Goal: Task Accomplishment & Management: Manage account settings

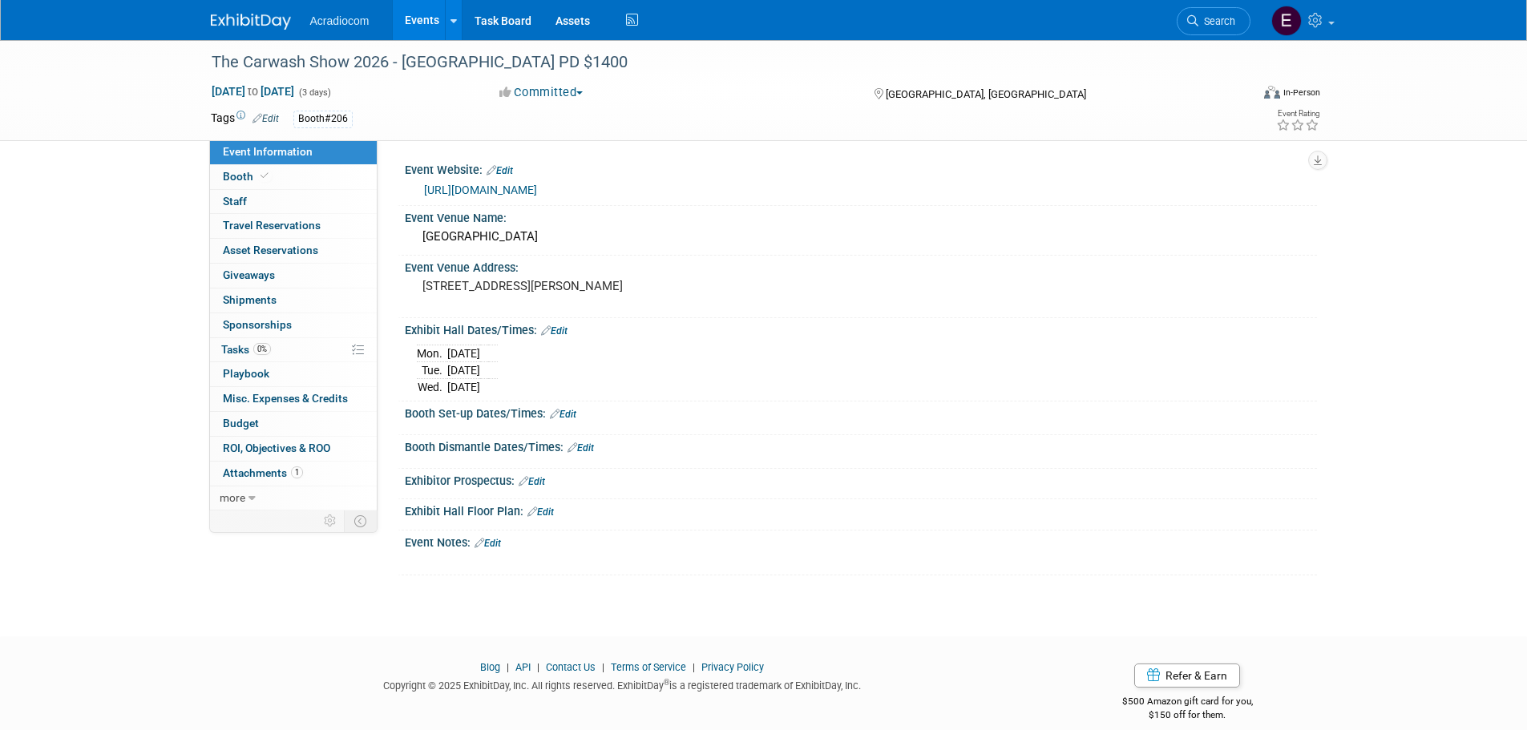
click at [256, 32] on div "Acradiocom Events Add Event Bulk Upload Events Shareable Event Boards Recently …" at bounding box center [764, 20] width 1106 height 40
click at [264, 24] on img at bounding box center [251, 22] width 80 height 16
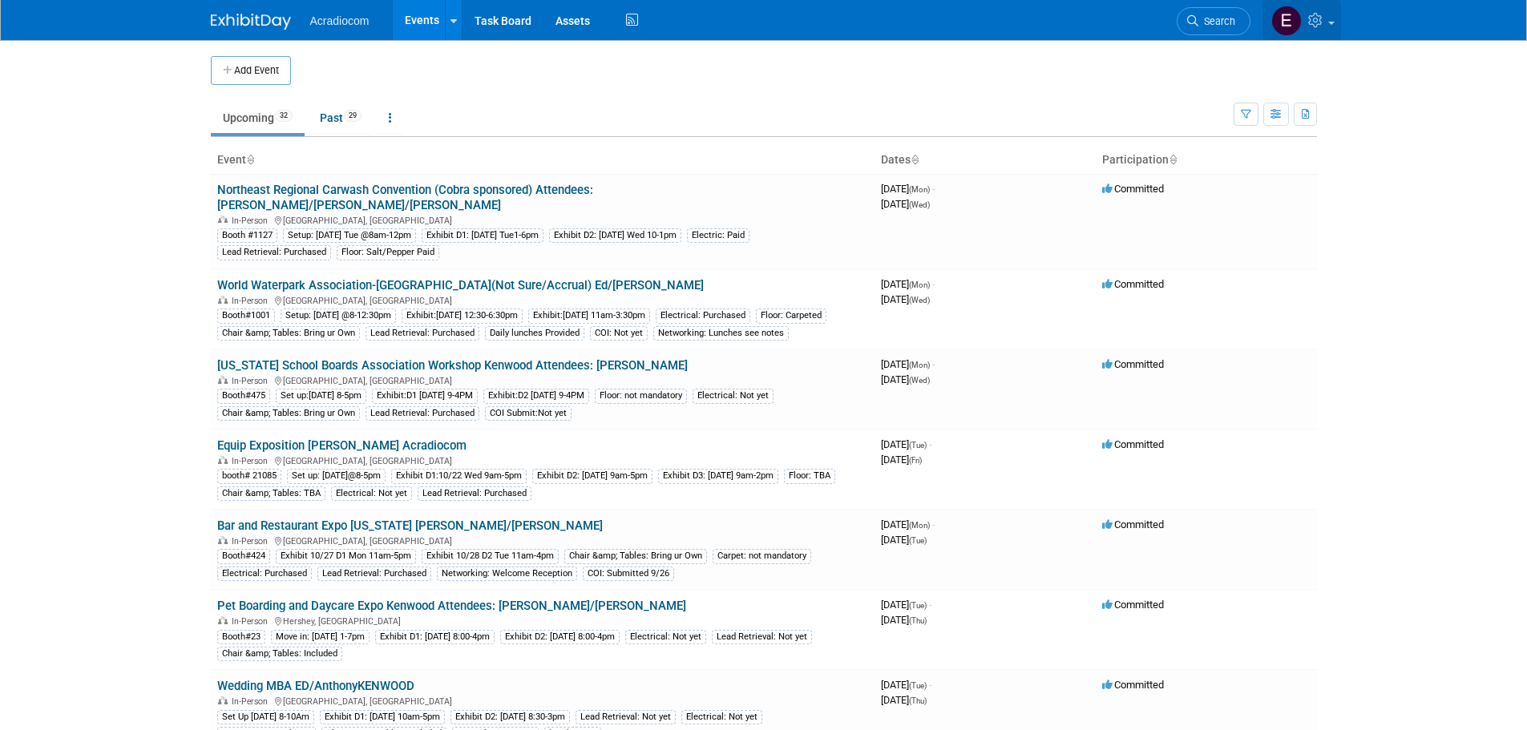
click at [1311, 23] on icon at bounding box center [1317, 20] width 18 height 14
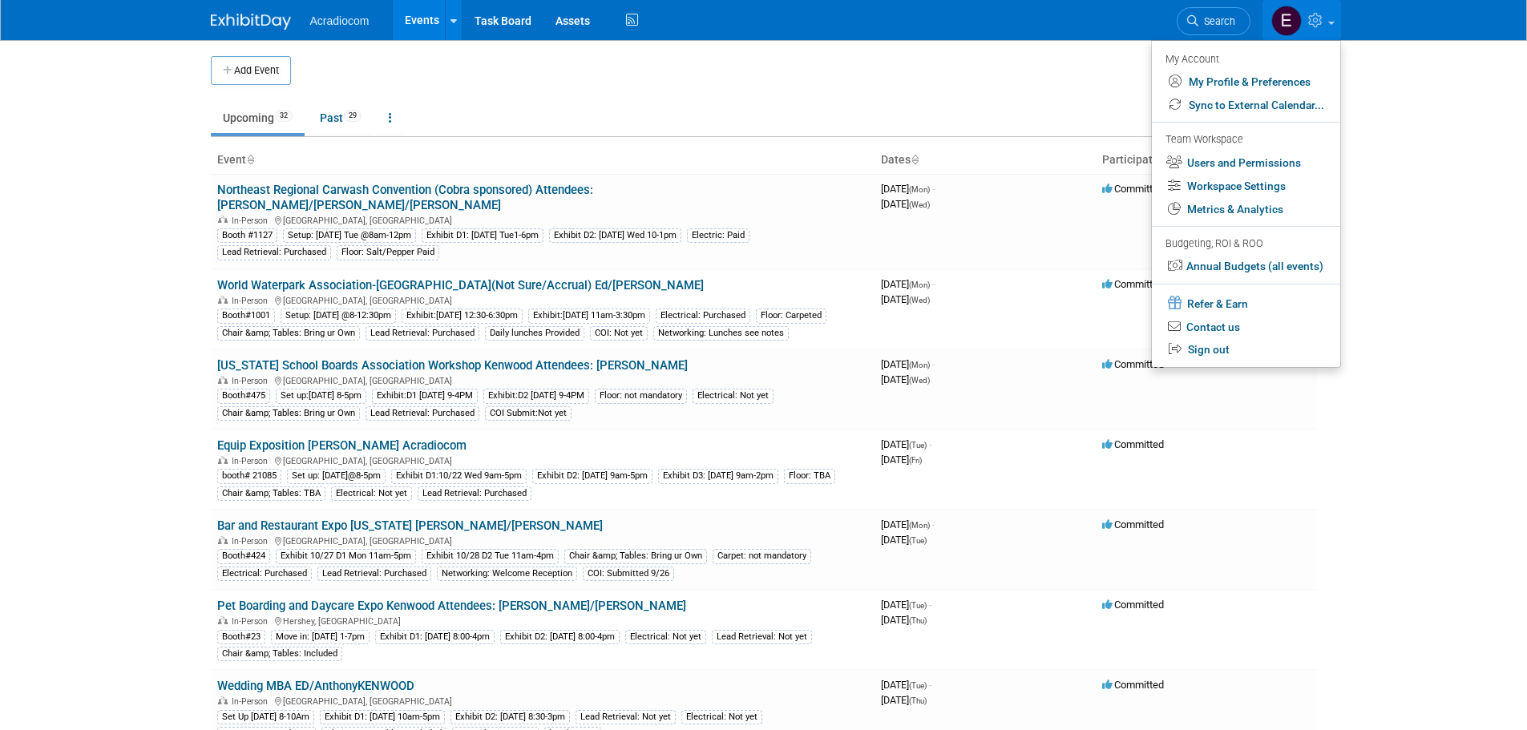
click at [1056, 107] on ul "Upcoming 32 Past 29 All Events 61 Past and Upcoming Grouped Annually Events gro…" at bounding box center [722, 119] width 1023 height 36
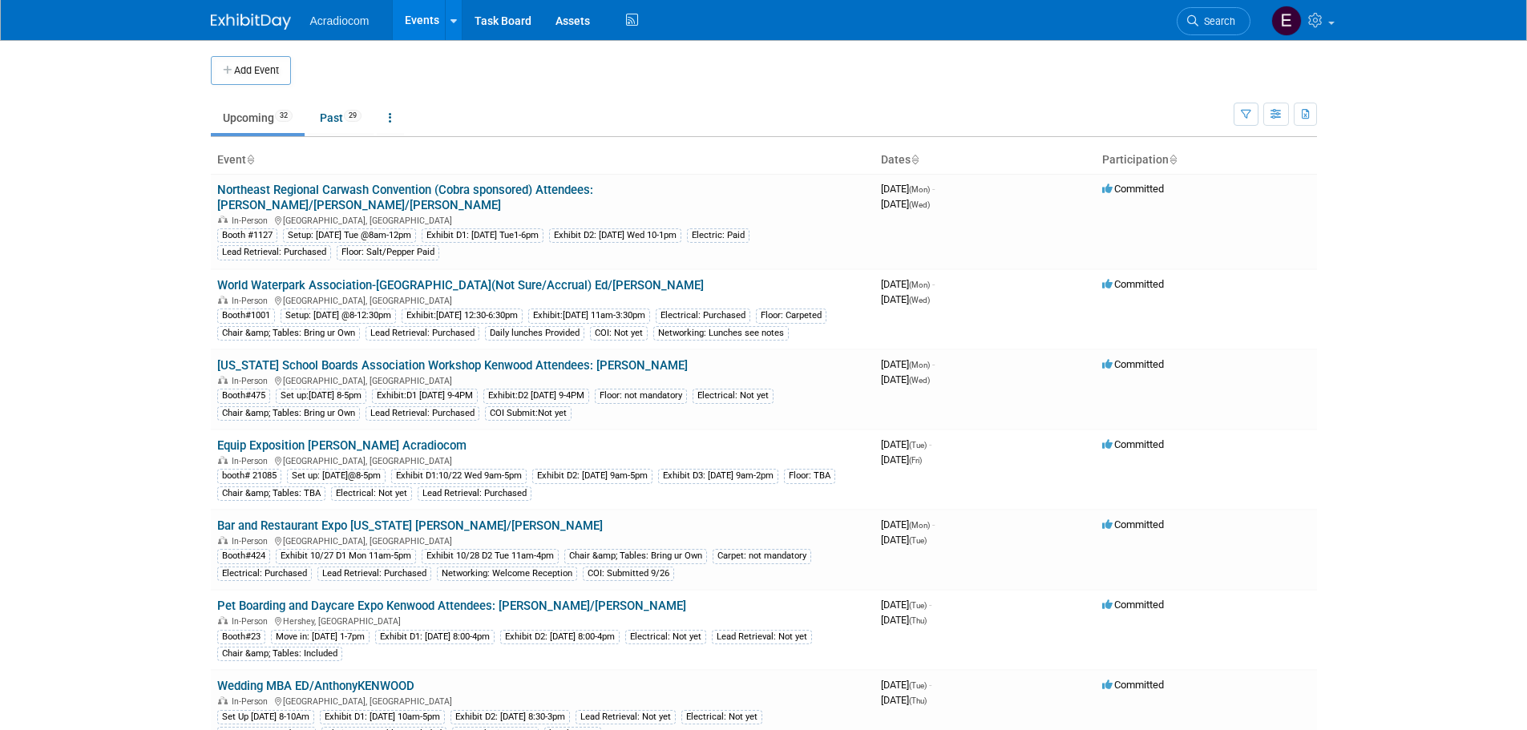
click at [276, 30] on img at bounding box center [251, 22] width 80 height 16
click at [1293, 34] on link at bounding box center [1301, 20] width 79 height 40
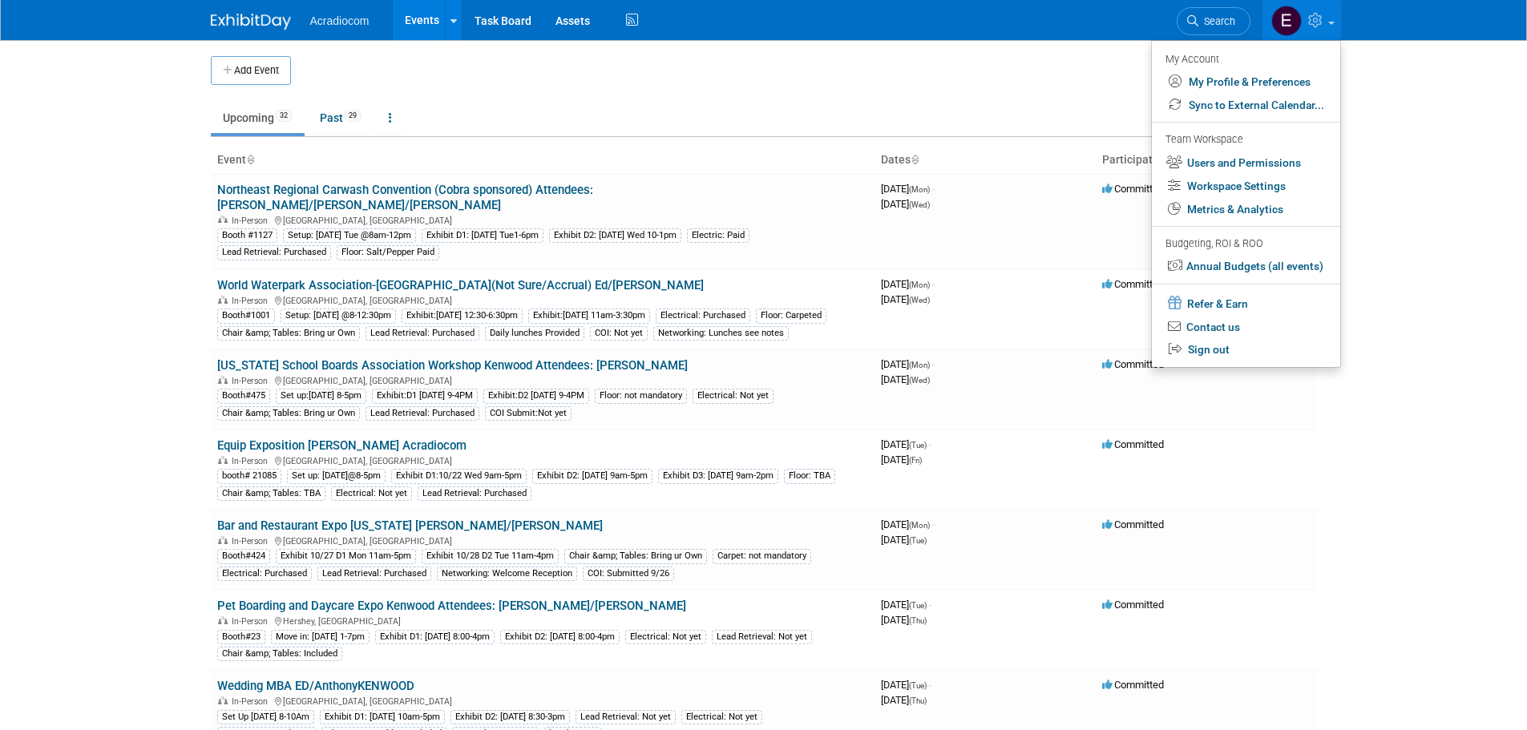
click at [1124, 30] on div "Acradiocom Events Add Event Bulk Upload Events Shareable Event Boards Recently …" at bounding box center [764, 20] width 1106 height 40
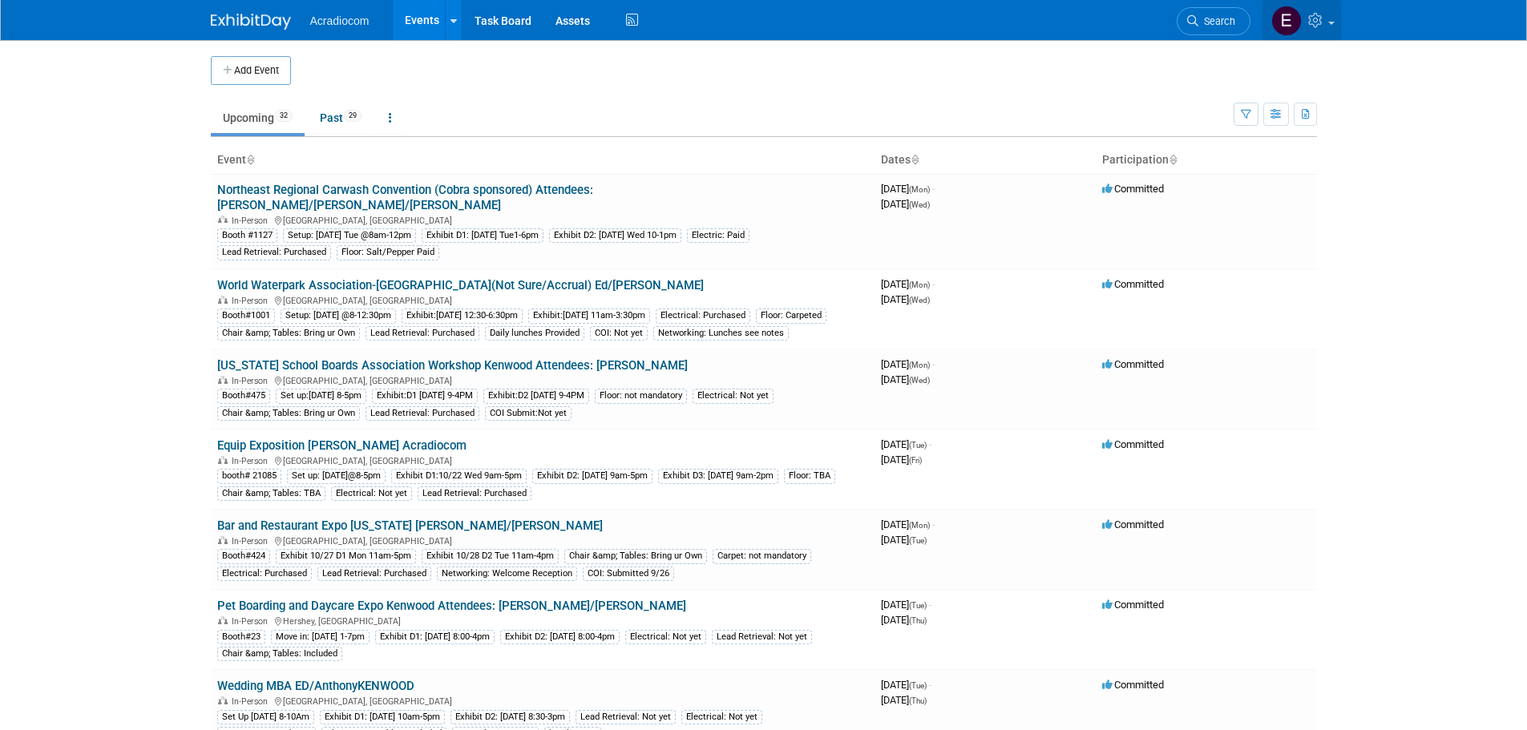
click at [1281, 31] on img at bounding box center [1286, 21] width 30 height 30
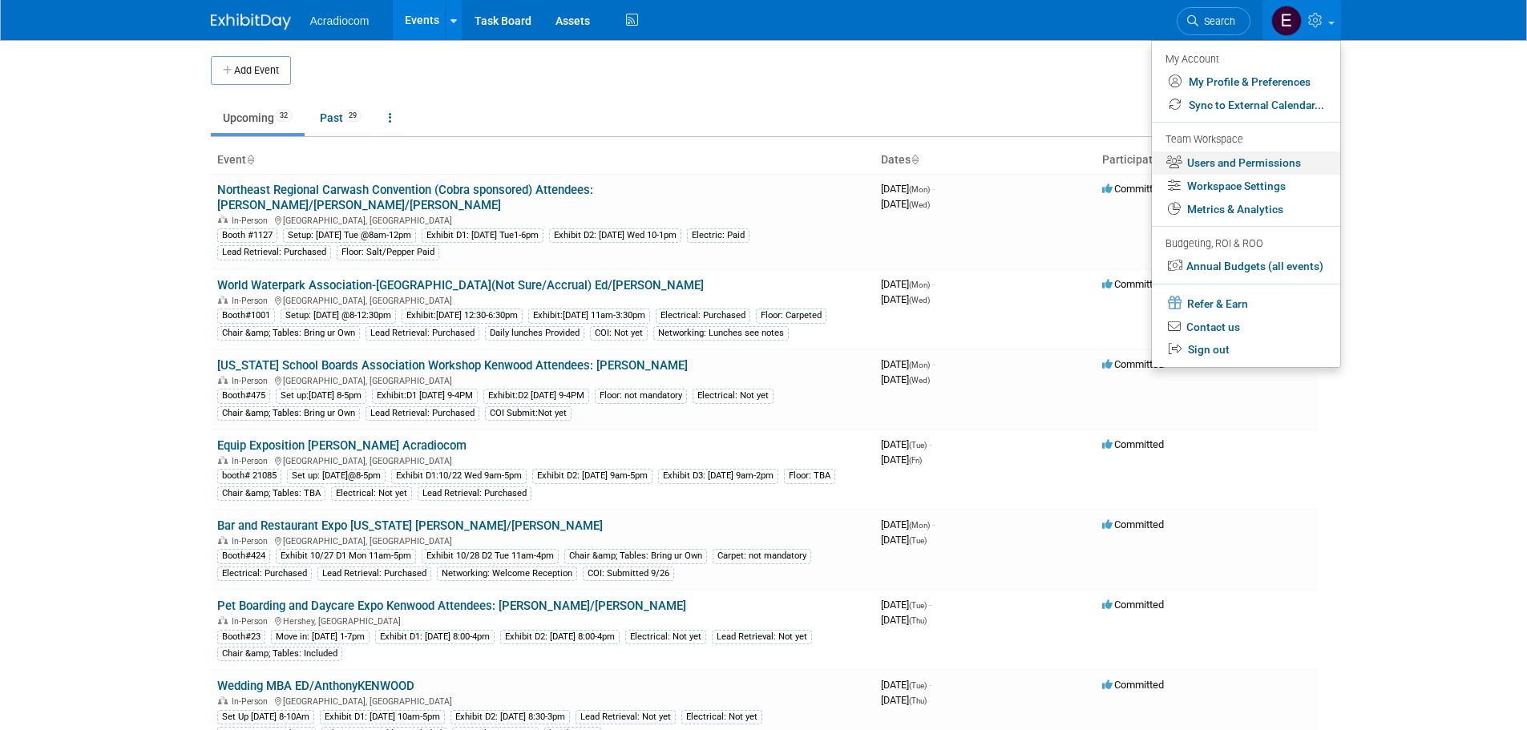
click at [1214, 163] on link "Users and Permissions" at bounding box center [1246, 162] width 188 height 23
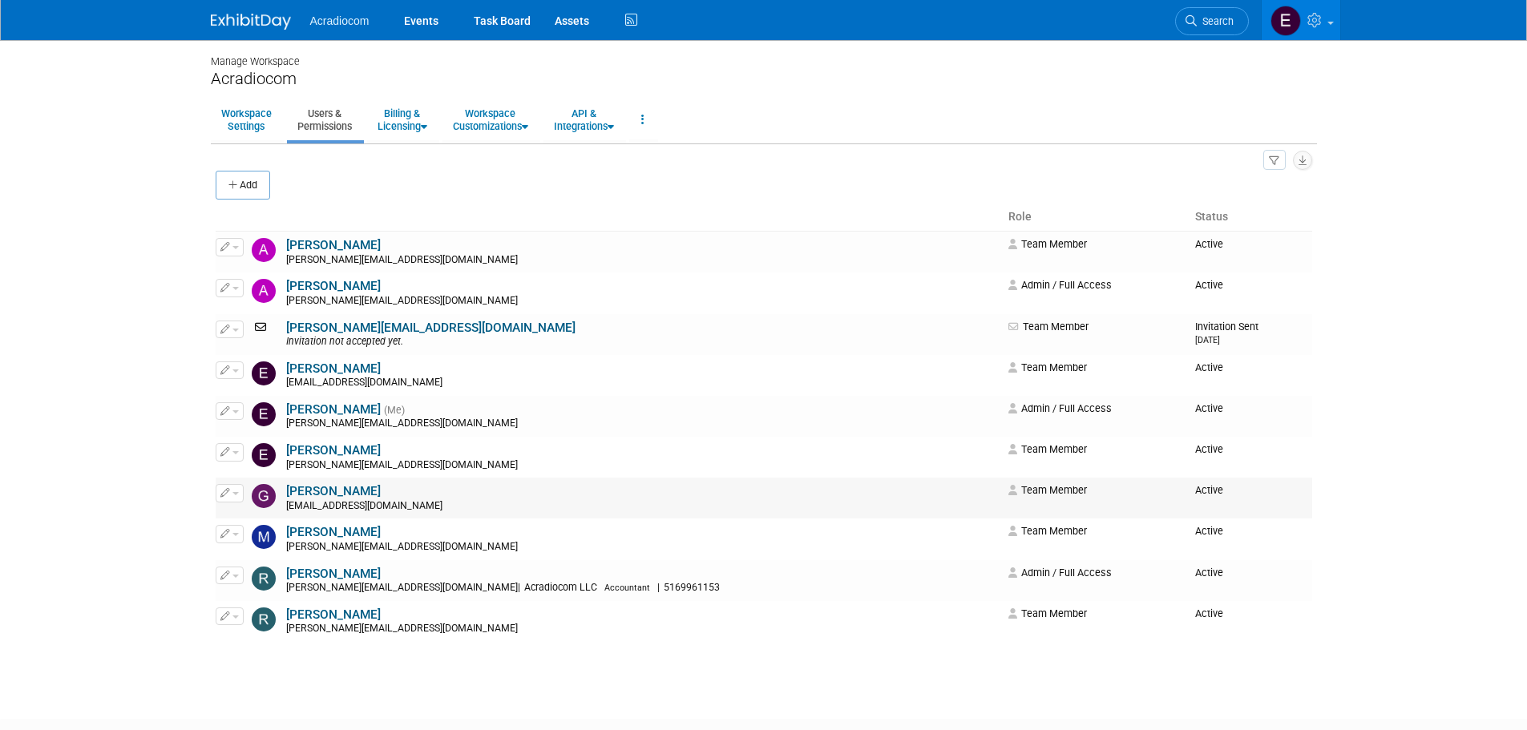
click at [236, 497] on button "button" at bounding box center [230, 493] width 28 height 18
click at [670, 113] on ul "Workspace Settings Users & Permissions Billing & Licensing Manage Plan / Subscr…" at bounding box center [764, 121] width 1106 height 45
click at [656, 119] on link at bounding box center [642, 119] width 27 height 39
click at [350, 507] on div "westcoast@acradiocom.com" at bounding box center [642, 506] width 712 height 13
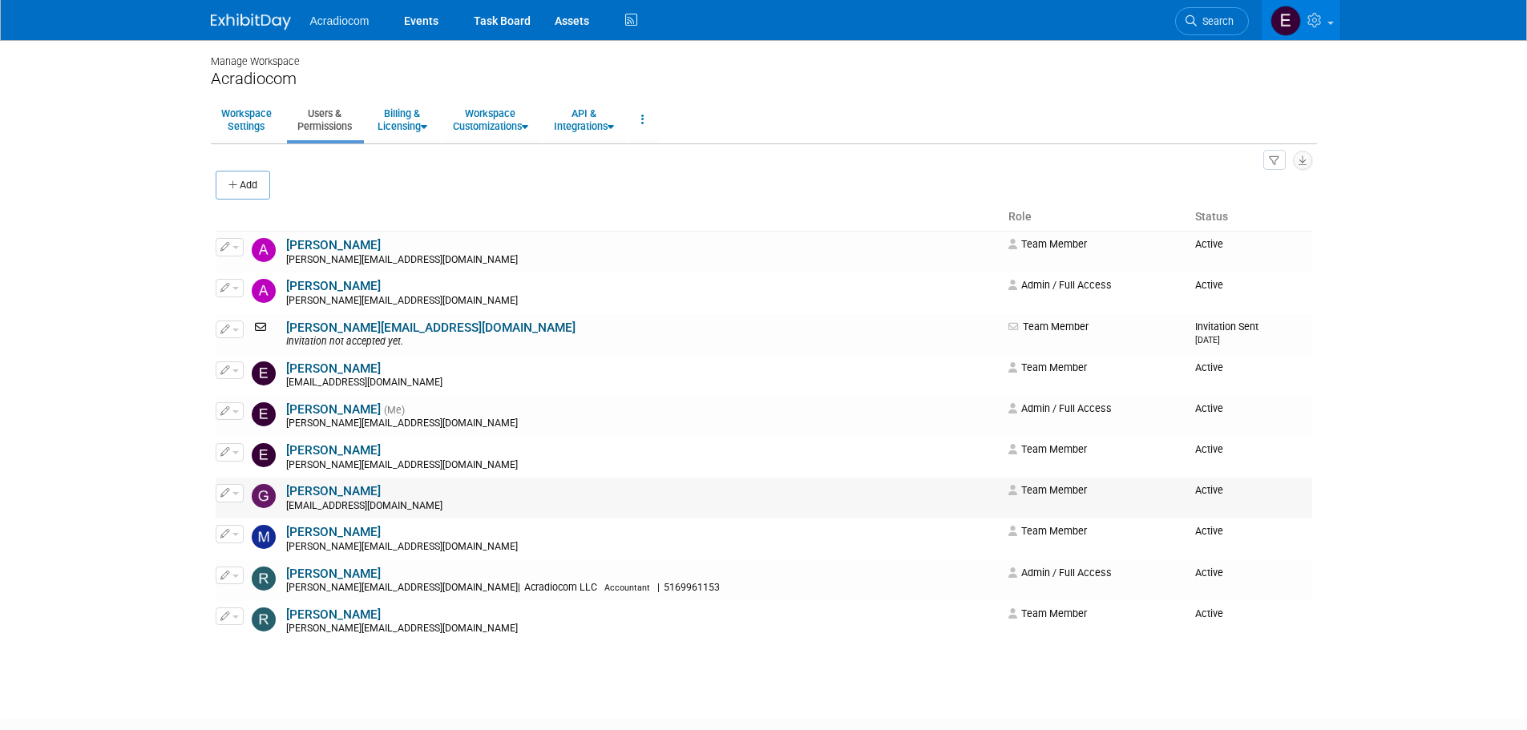
click at [244, 495] on td "Edit Impersonate" at bounding box center [232, 498] width 32 height 41
click at [253, 493] on img at bounding box center [264, 496] width 24 height 24
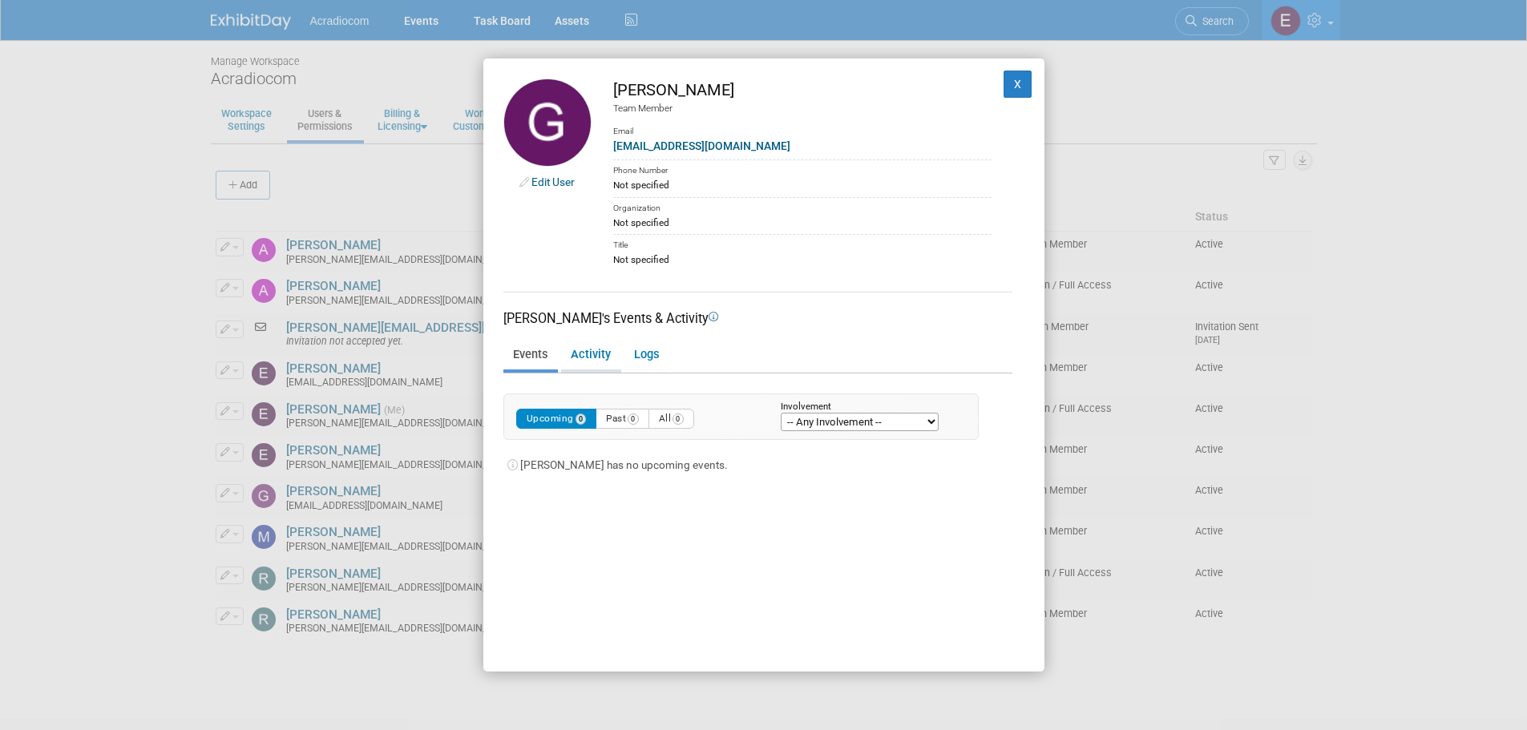
click at [586, 361] on link "Activity" at bounding box center [590, 355] width 59 height 28
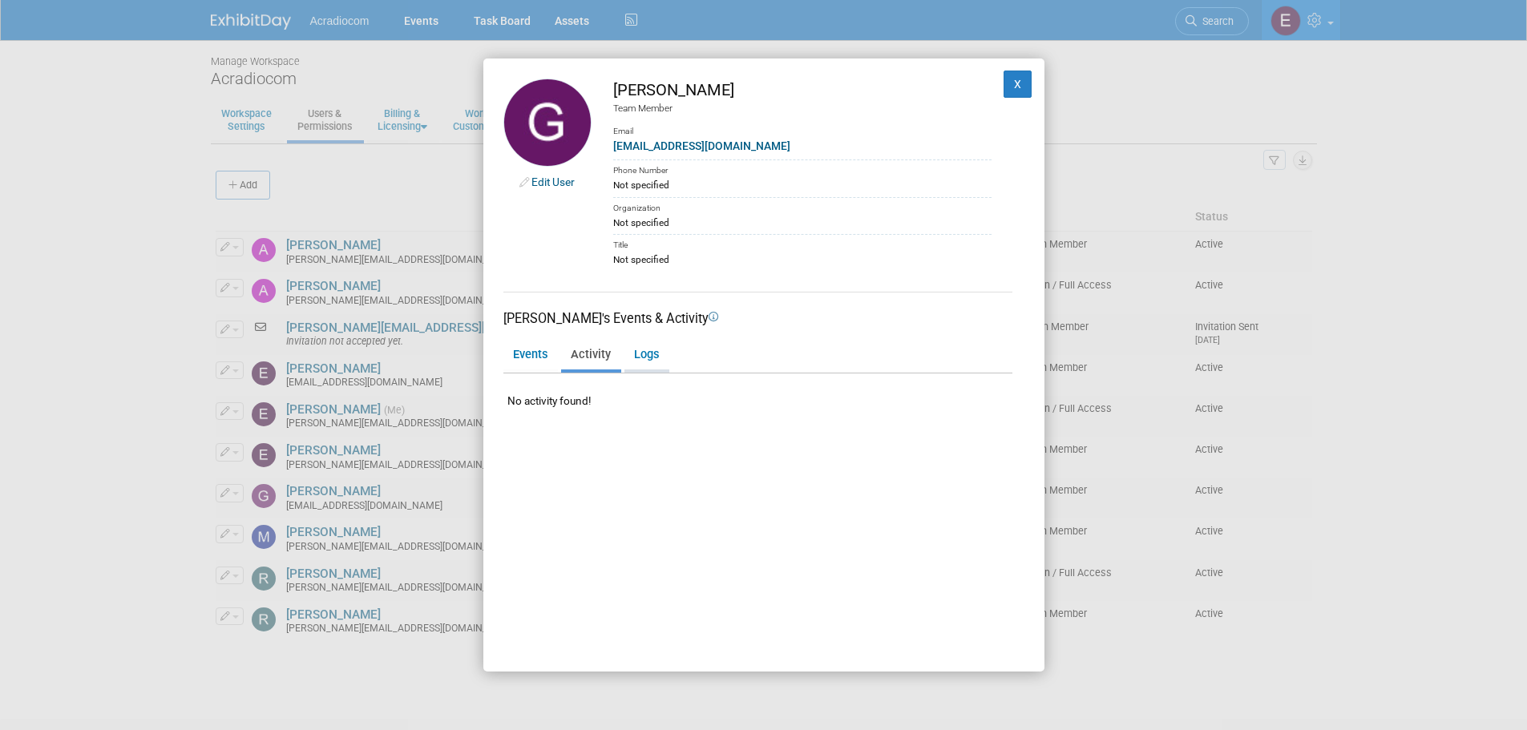
click at [627, 353] on link "Logs" at bounding box center [645, 355] width 43 height 28
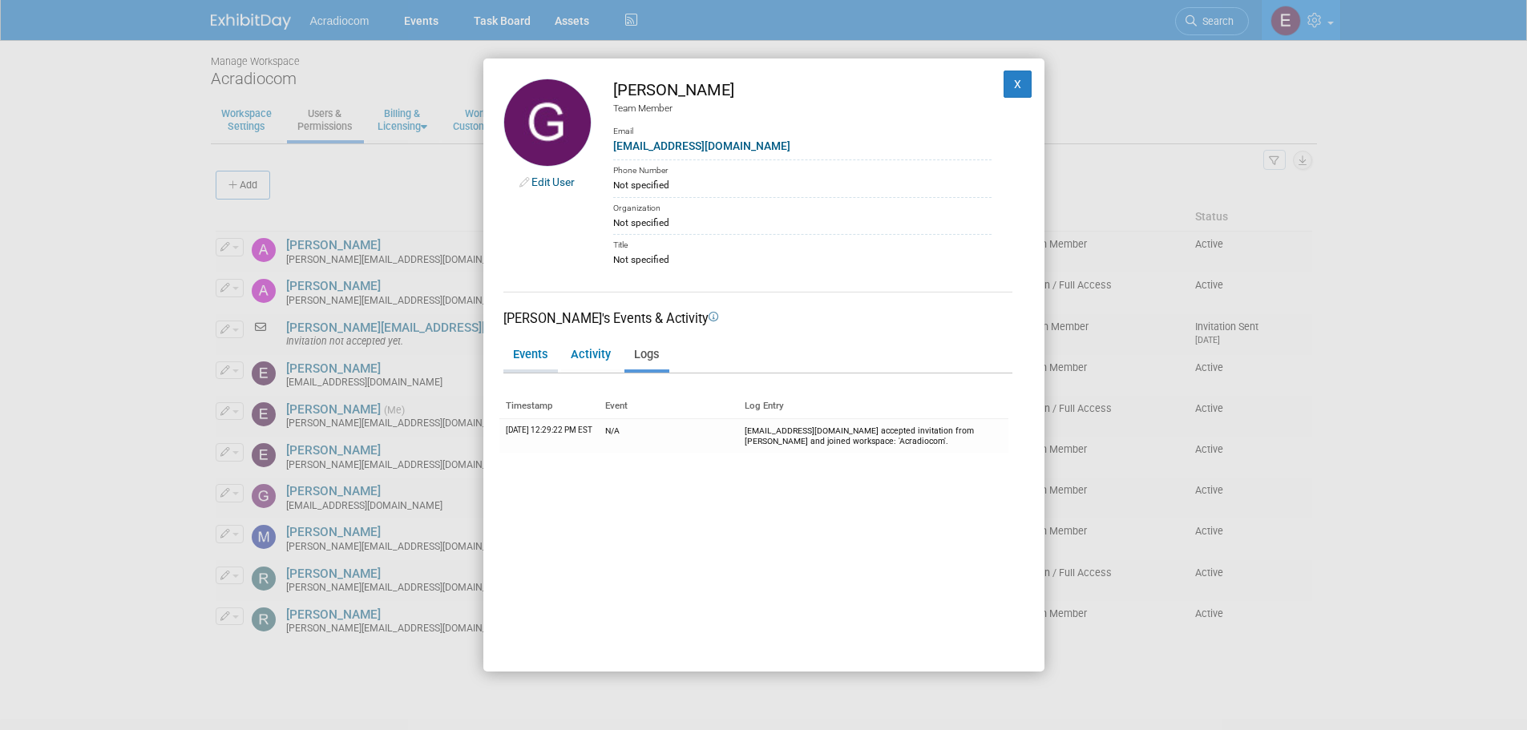
click at [524, 356] on link "Events" at bounding box center [529, 355] width 53 height 28
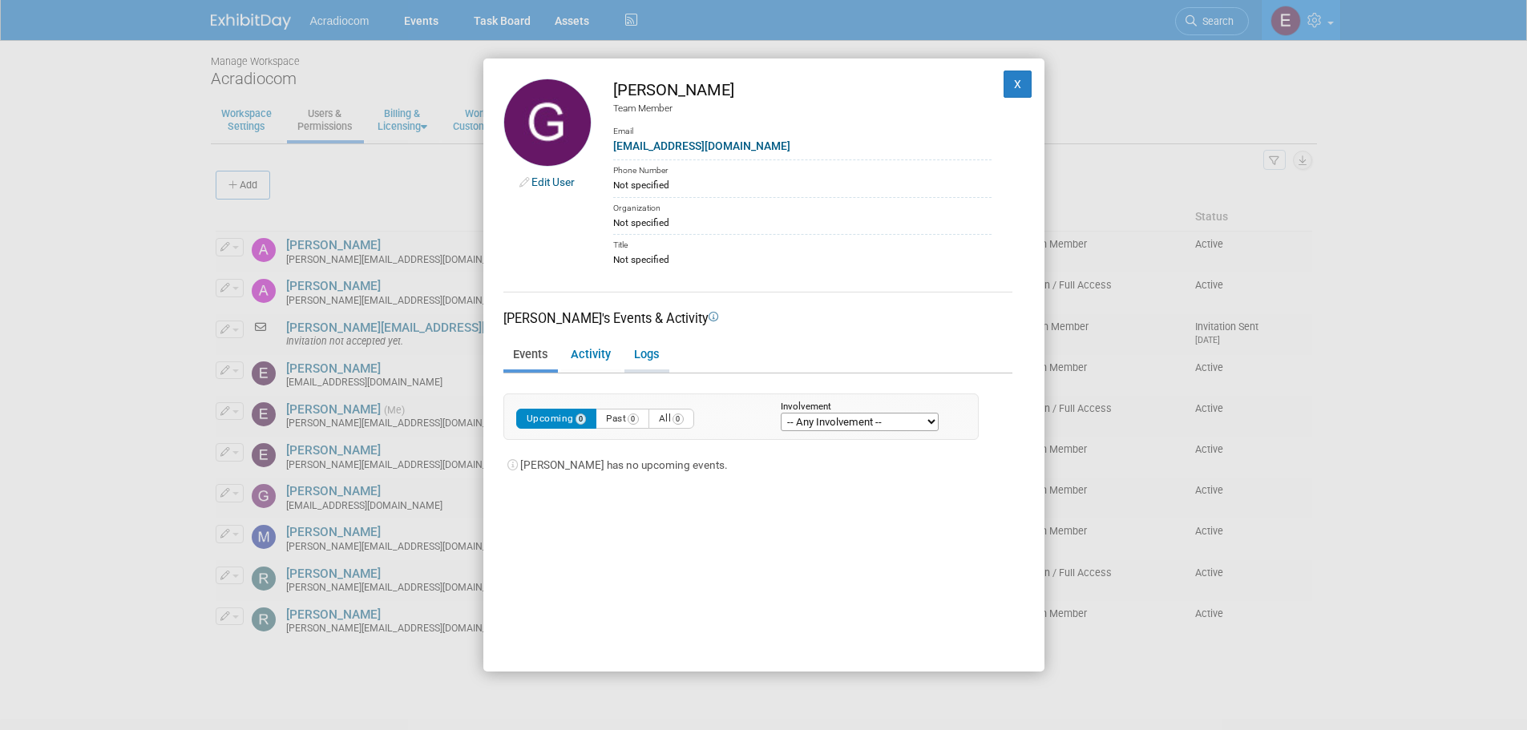
click at [642, 356] on link "Logs" at bounding box center [645, 355] width 43 height 28
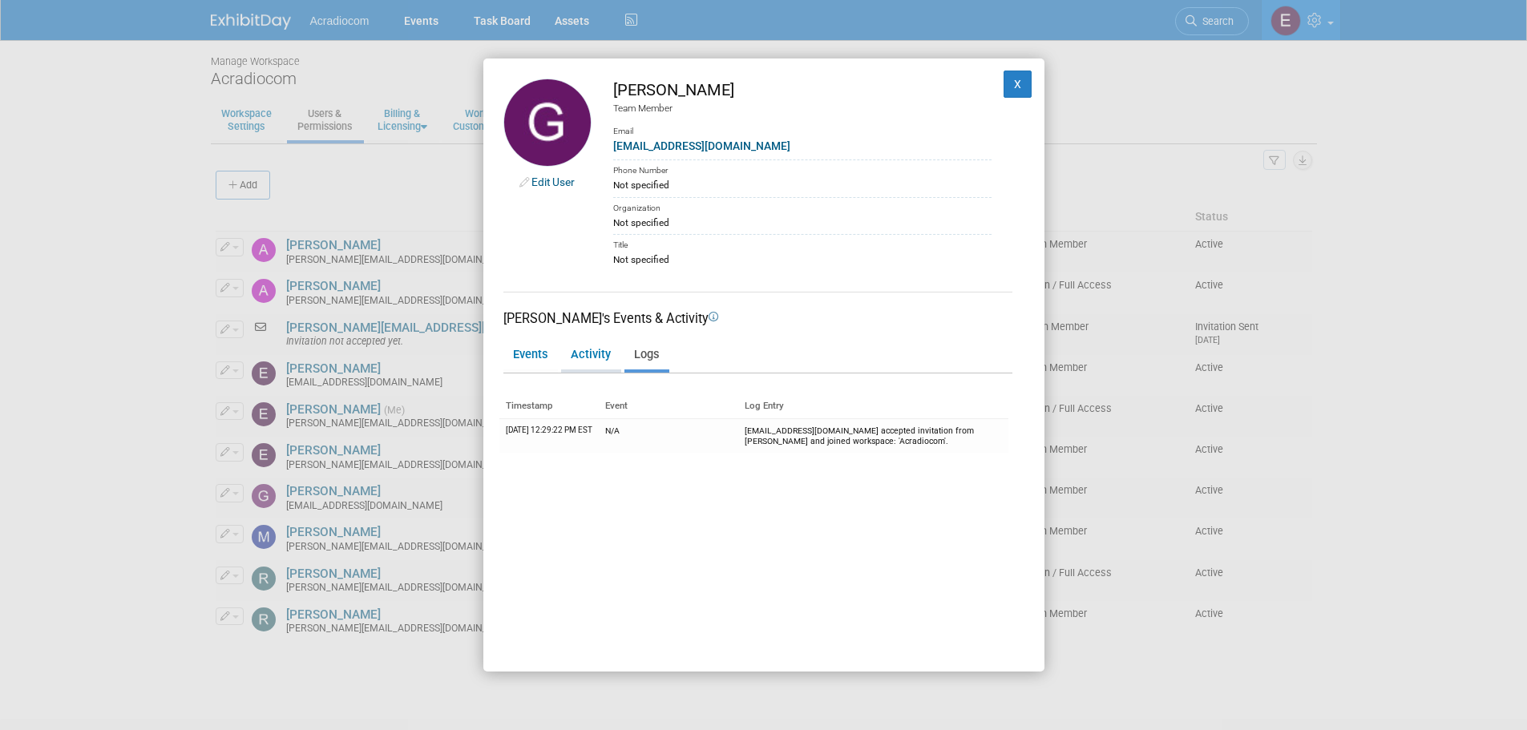
click at [601, 361] on link "Activity" at bounding box center [590, 355] width 59 height 28
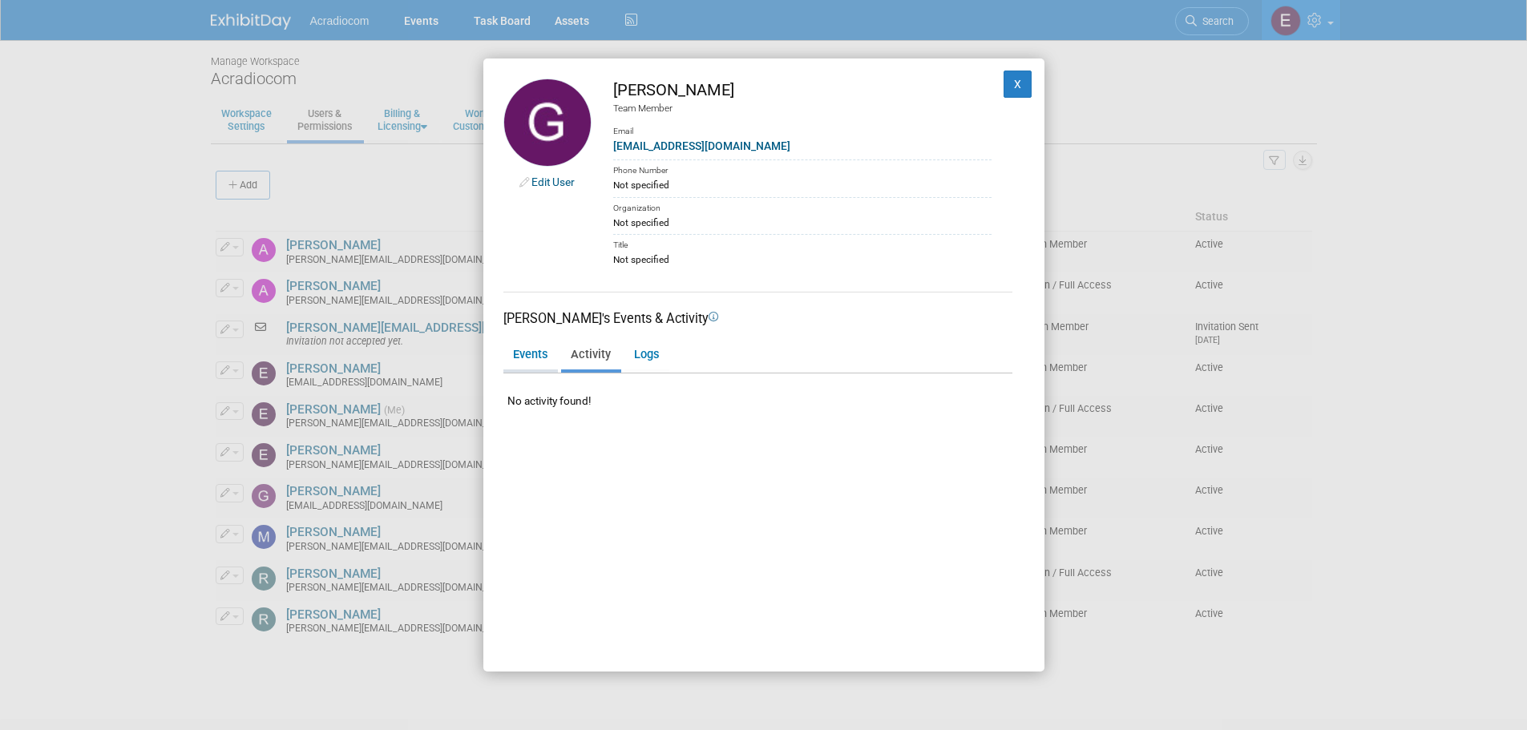
click at [551, 357] on link "Events" at bounding box center [529, 355] width 53 height 28
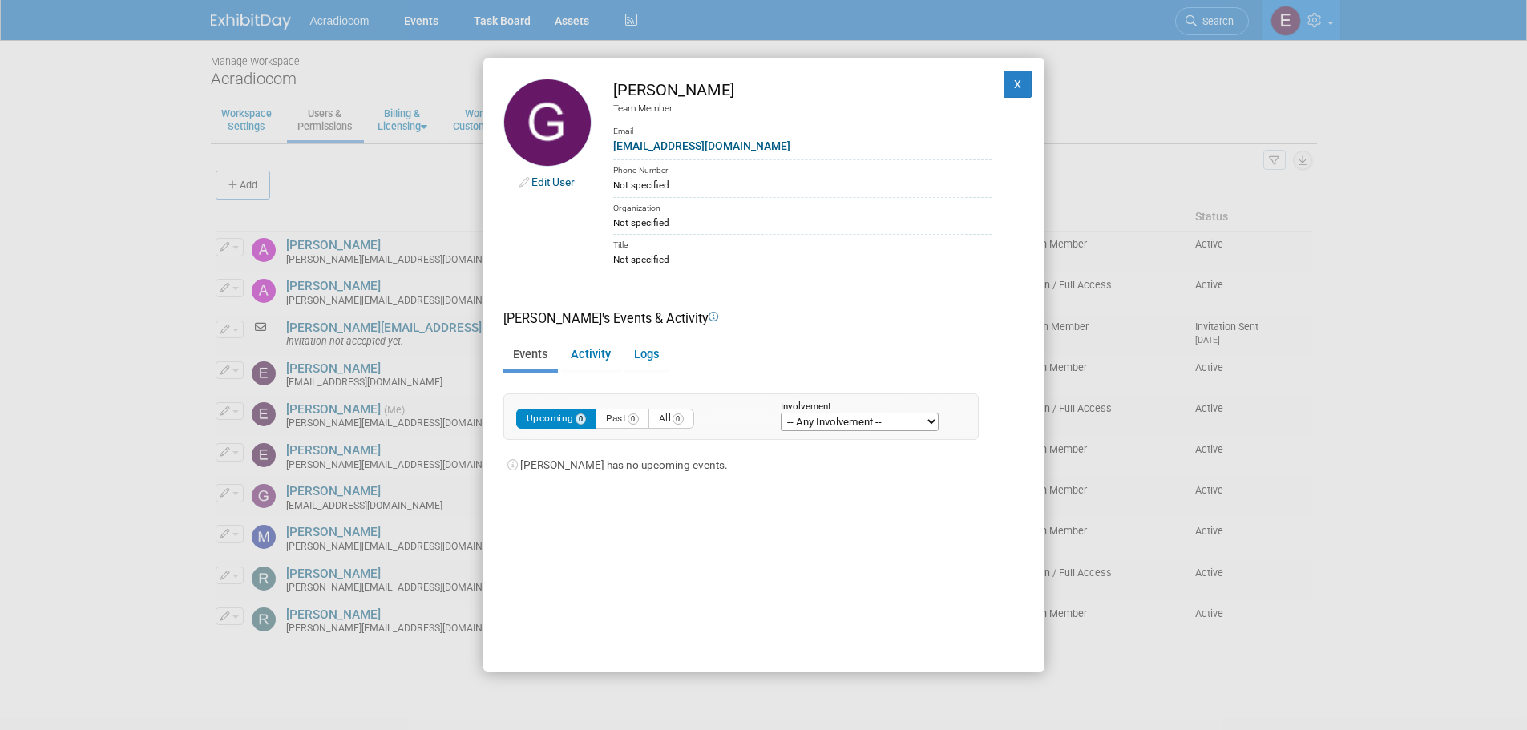
click at [817, 424] on select "-- Any Involvement -- Created the event Tagged as Attendee Tagged in Travel Res…" at bounding box center [860, 422] width 158 height 18
click at [1011, 89] on button "X" at bounding box center [1017, 84] width 29 height 27
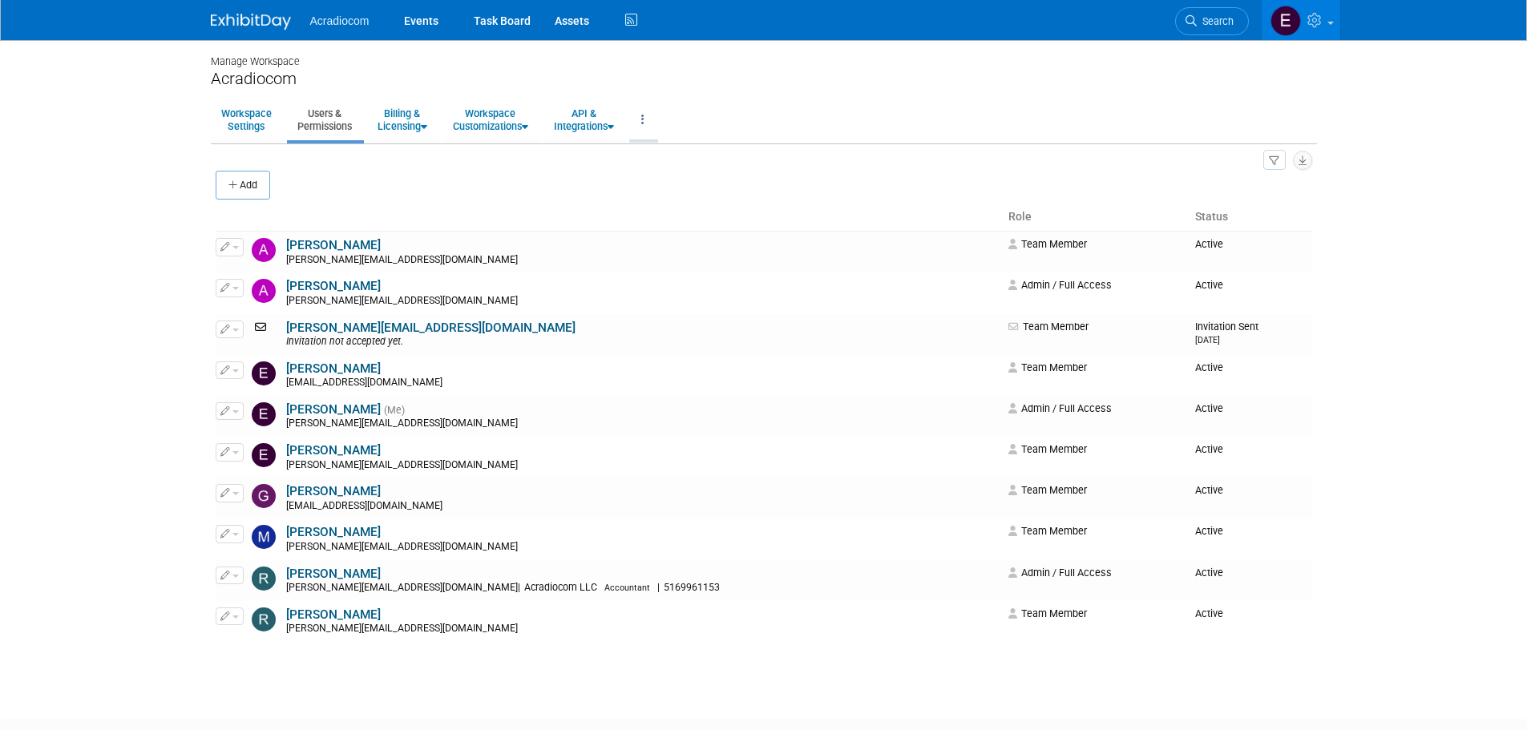
click at [656, 119] on link at bounding box center [642, 119] width 27 height 39
click at [640, 120] on link at bounding box center [642, 119] width 27 height 39
click at [621, 120] on link "API & Integrations" at bounding box center [583, 119] width 81 height 39
click at [536, 125] on link "Workspace Customizations" at bounding box center [490, 119] width 96 height 39
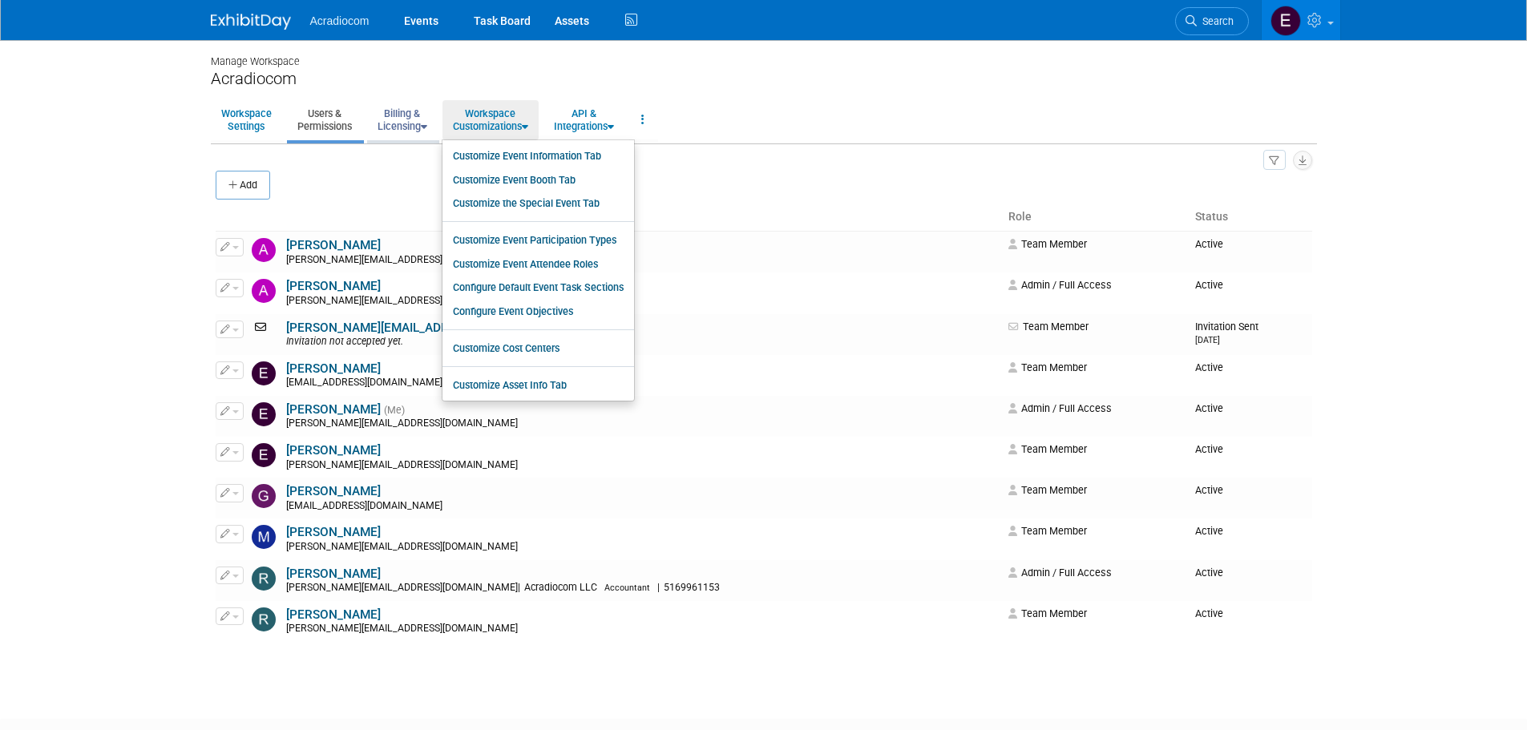
click at [432, 122] on link "Billing & Licensing" at bounding box center [402, 119] width 71 height 39
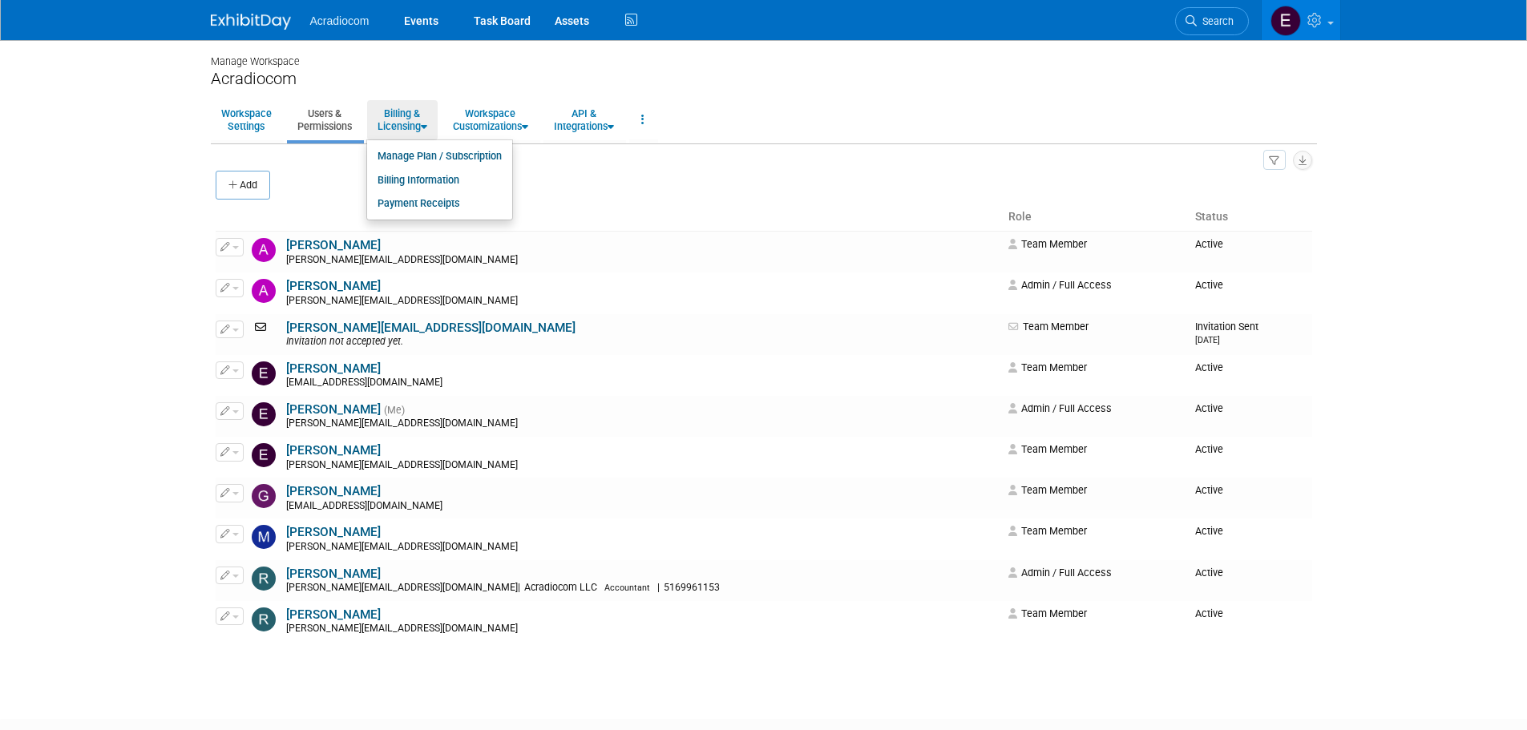
click at [322, 131] on link "Users & Permissions" at bounding box center [324, 119] width 75 height 39
click at [244, 24] on img at bounding box center [251, 22] width 80 height 16
